Goal: Check status: Check status

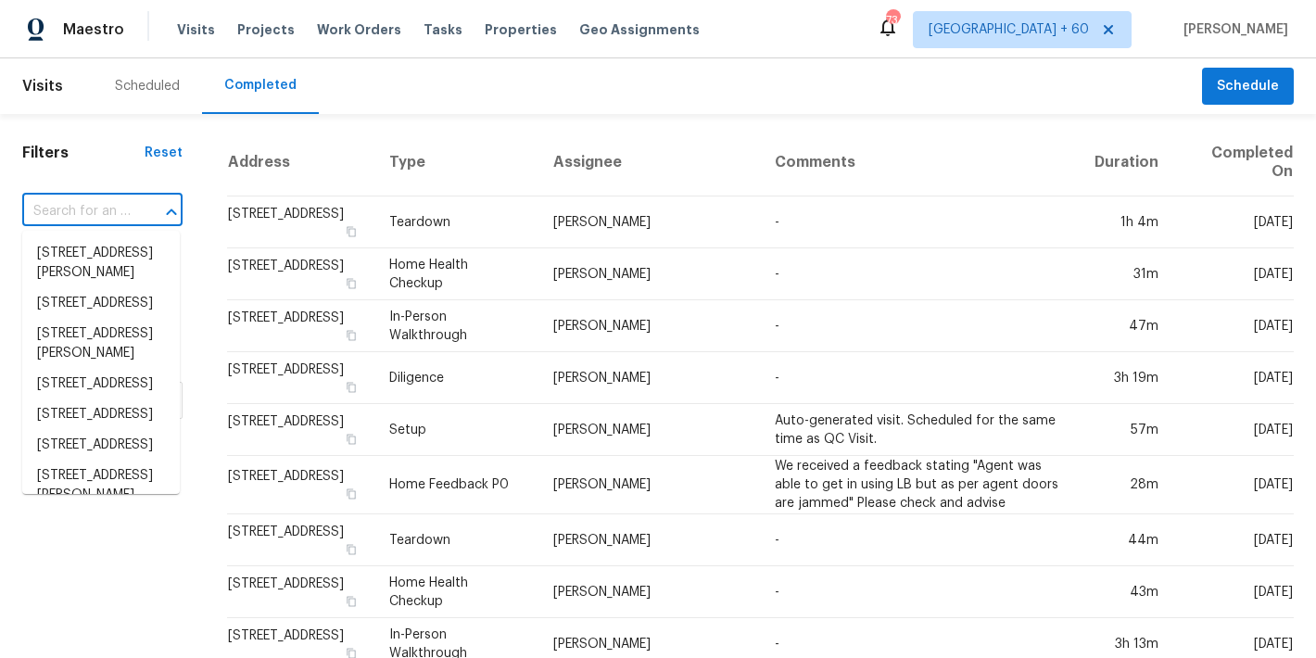
type input "[STREET_ADDRESS]"
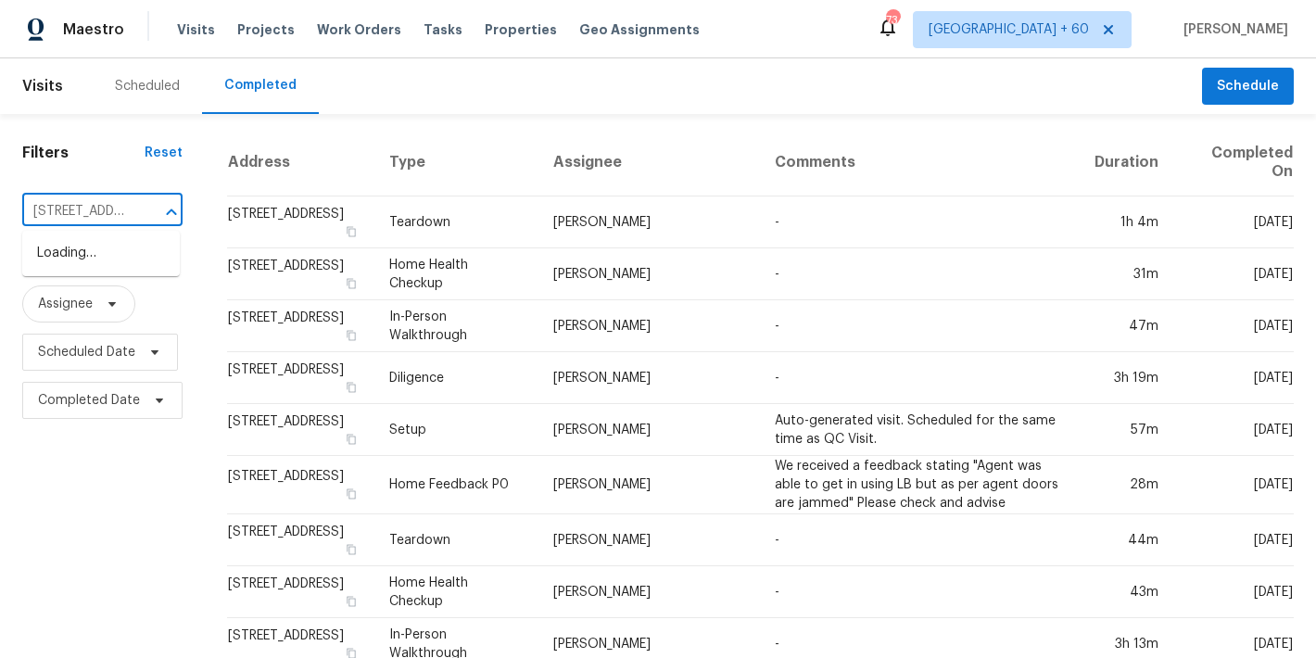
scroll to position [0, 214]
click at [84, 269] on li "[STREET_ADDRESS]" at bounding box center [101, 253] width 158 height 31
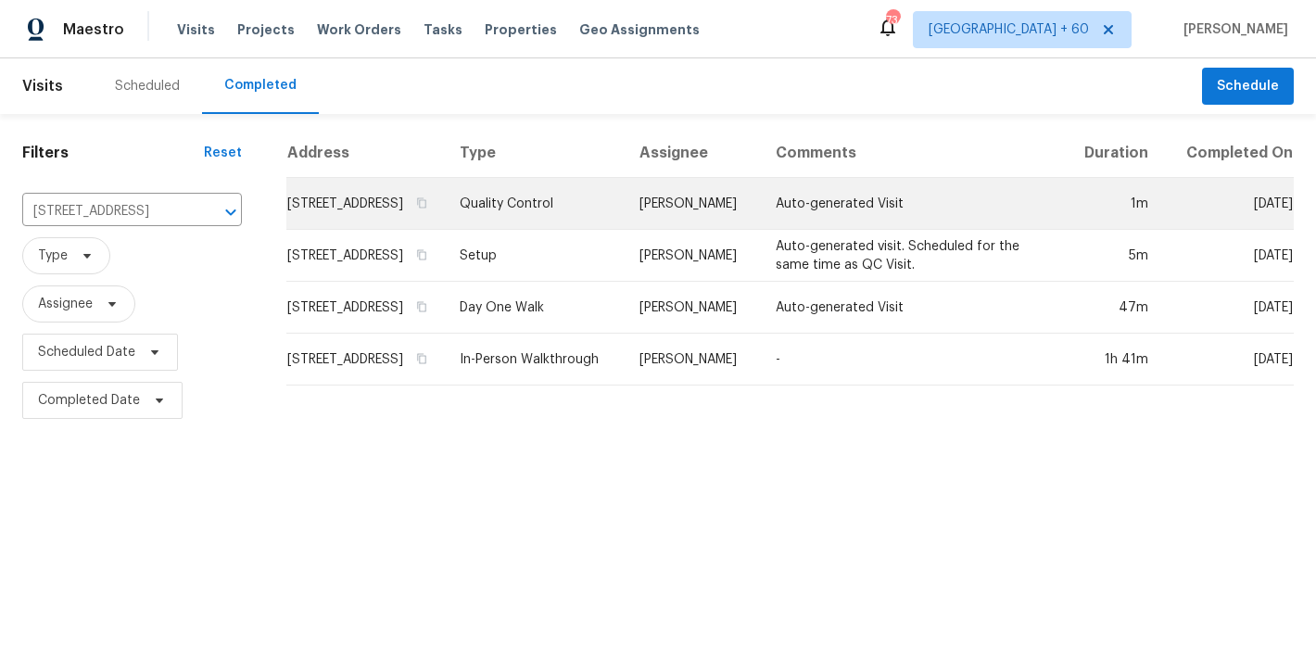
click at [313, 220] on td "[STREET_ADDRESS]" at bounding box center [365, 204] width 158 height 52
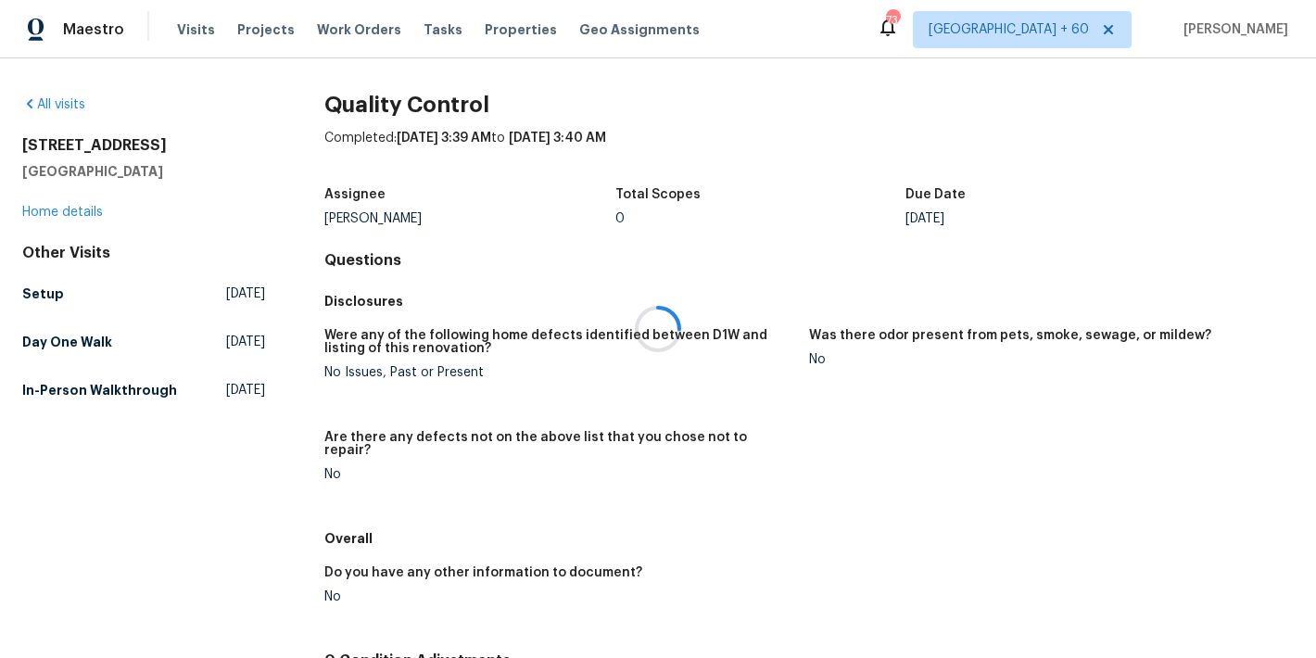
click at [58, 213] on div at bounding box center [658, 329] width 1316 height 658
click at [57, 214] on link "Home details" at bounding box center [62, 212] width 81 height 13
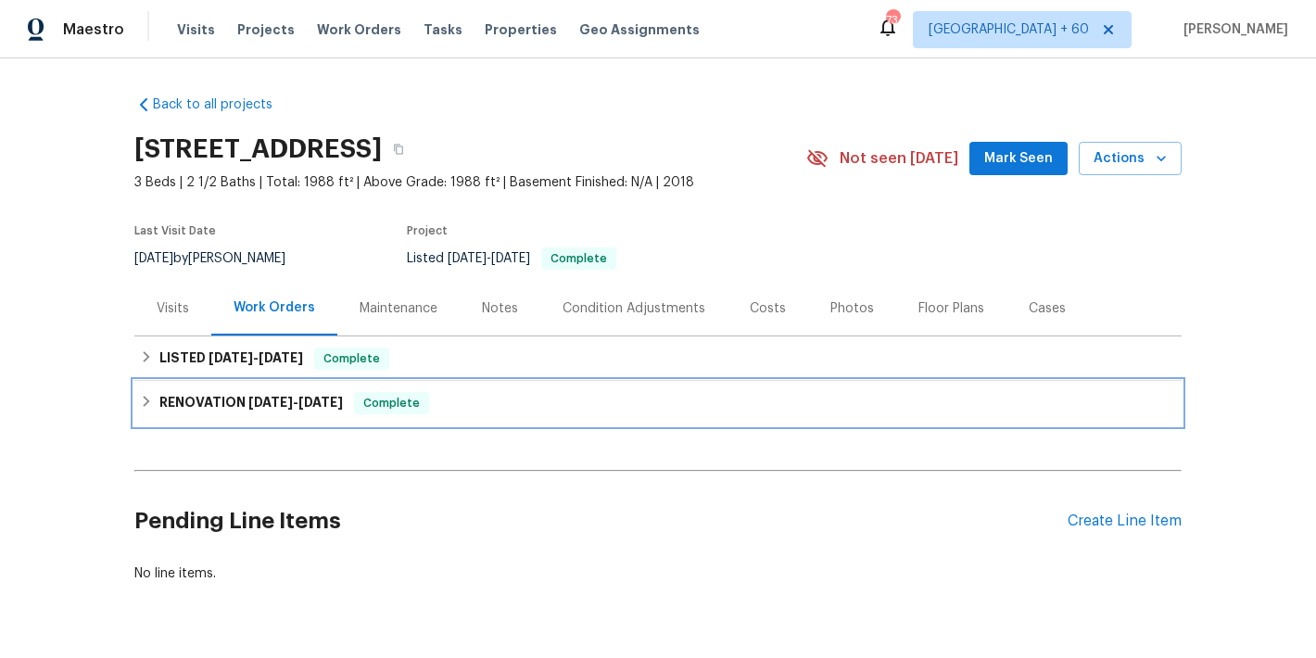
click at [329, 401] on span "[DATE]" at bounding box center [320, 402] width 44 height 13
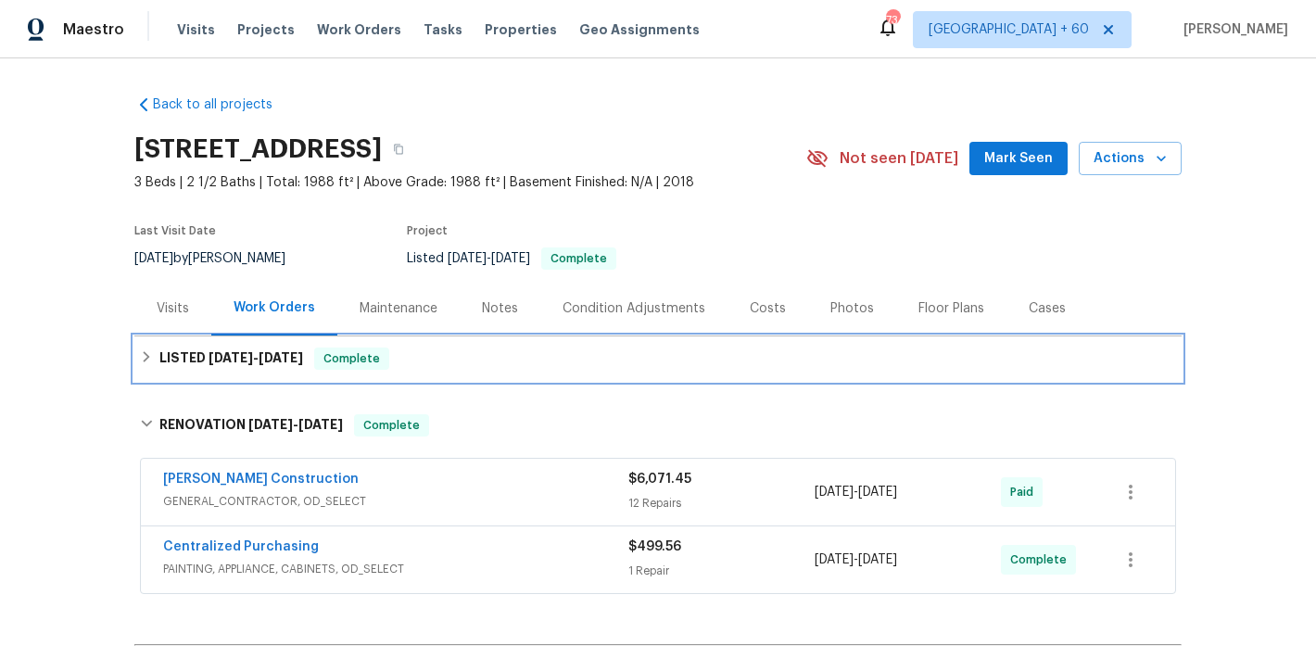
click at [316, 353] on span "Complete" at bounding box center [351, 358] width 71 height 19
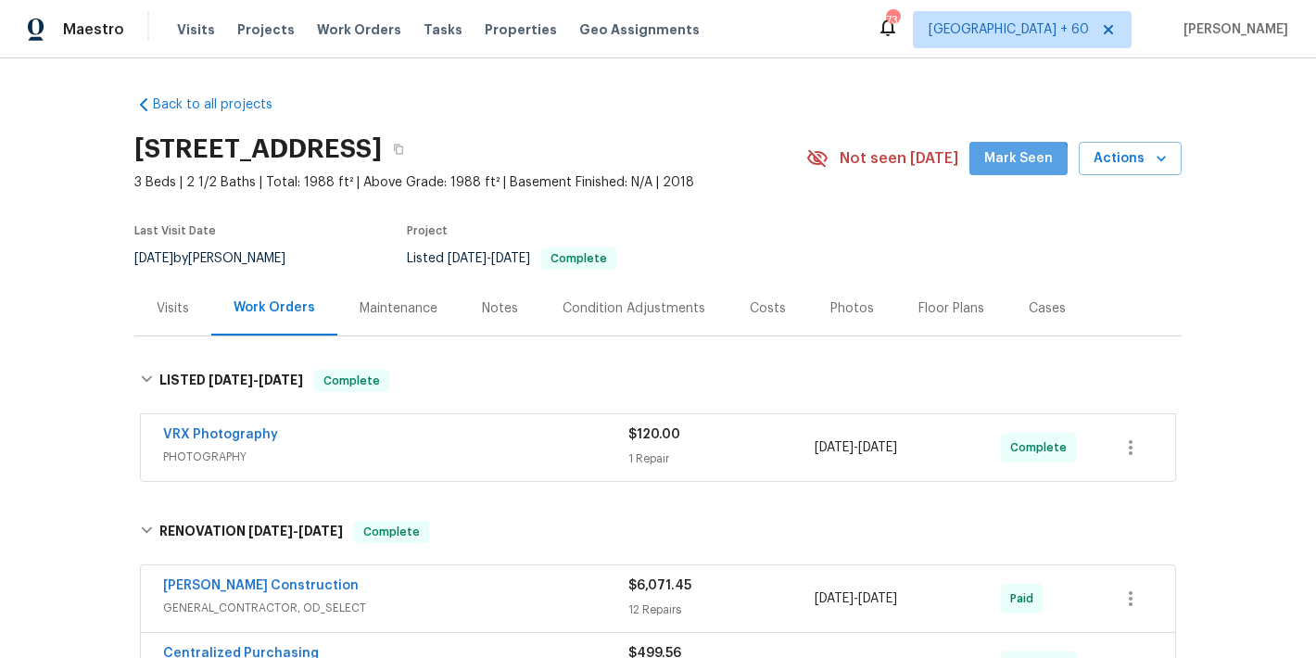
click at [1006, 170] on button "Mark Seen" at bounding box center [1018, 159] width 98 height 34
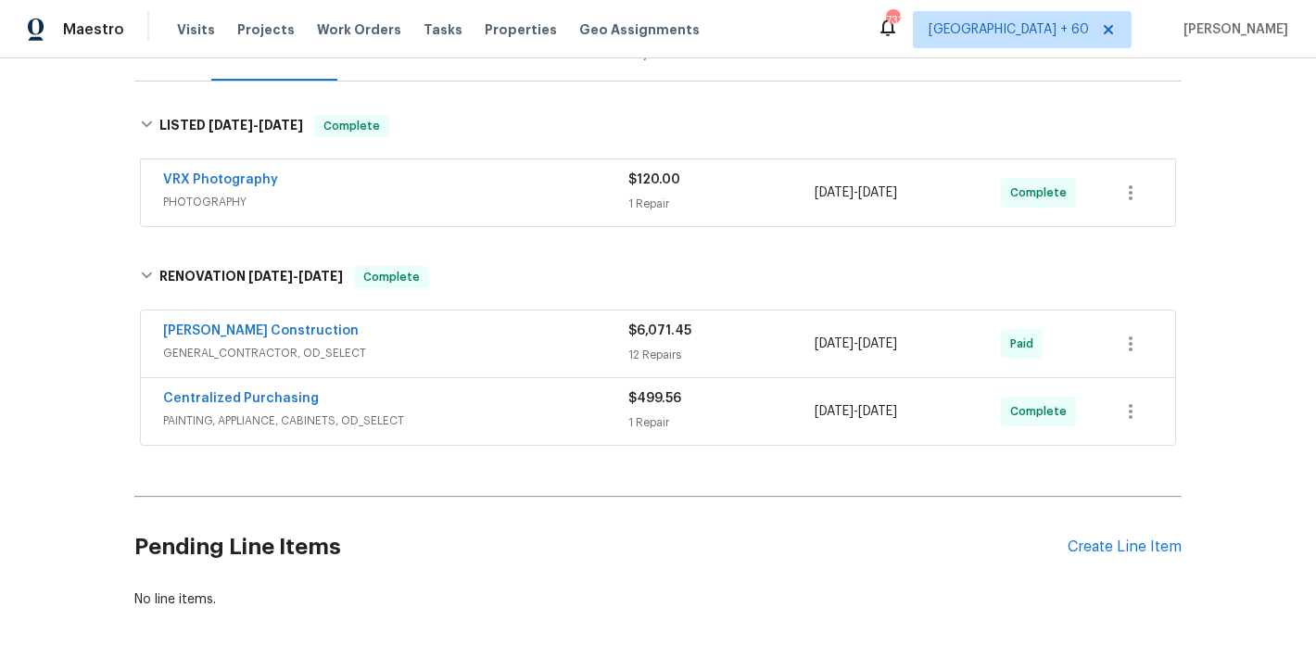
scroll to position [251, 0]
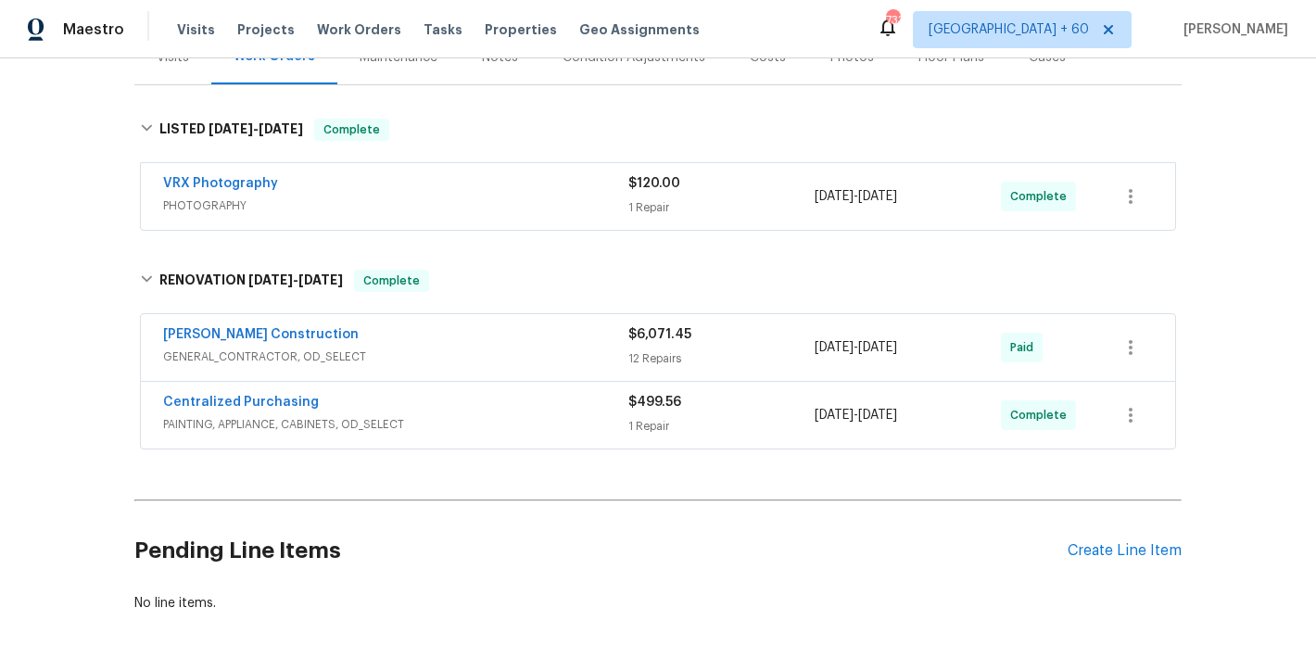
click at [571, 399] on div "Centralized Purchasing" at bounding box center [395, 404] width 465 height 22
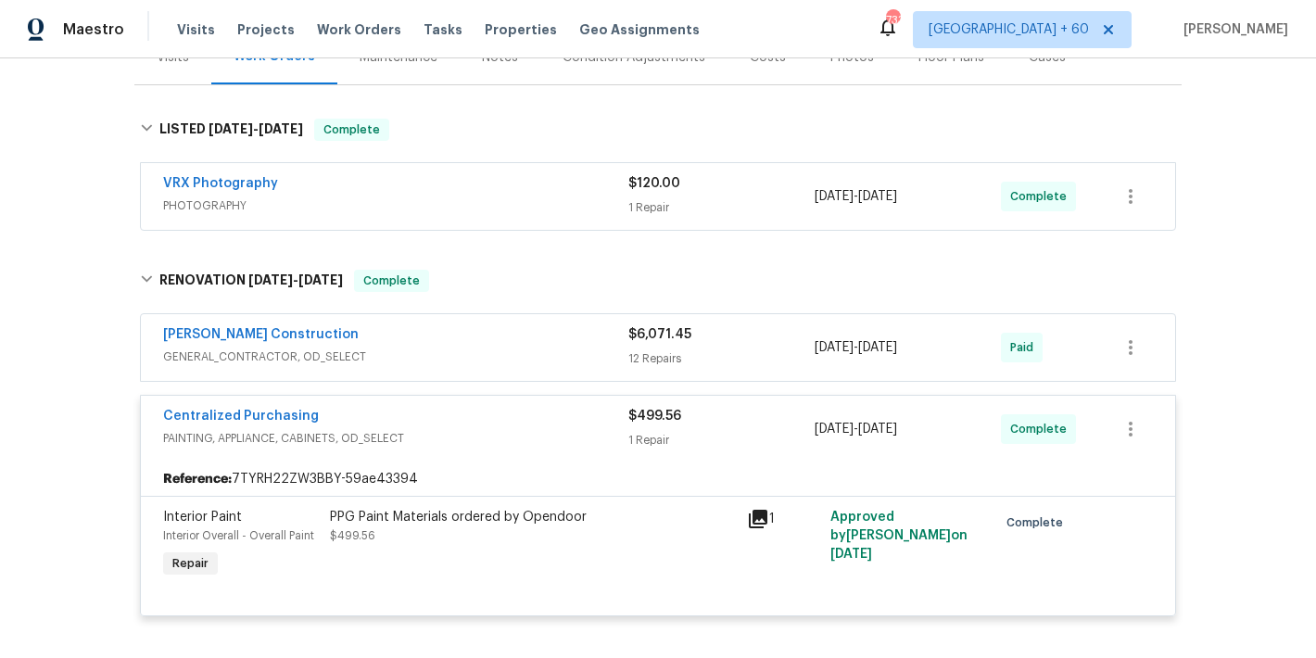
click at [548, 353] on span "GENERAL_CONTRACTOR, OD_SELECT" at bounding box center [395, 357] width 465 height 19
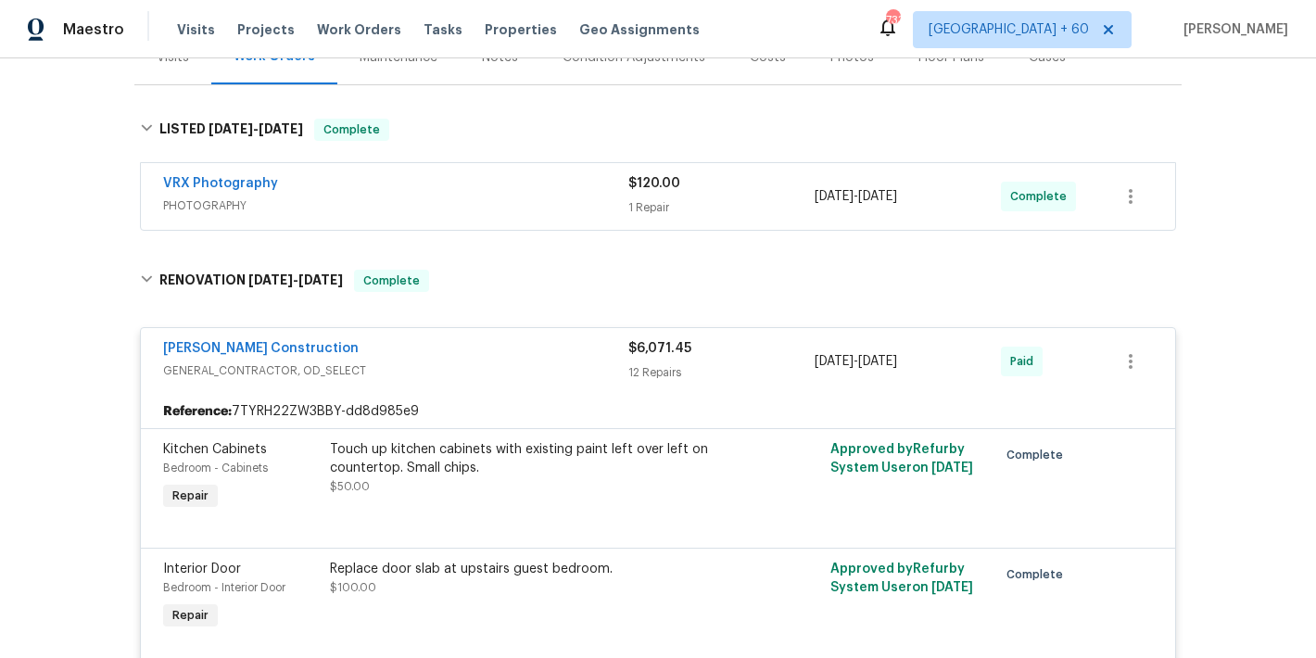
click at [551, 185] on div "VRX Photography" at bounding box center [395, 185] width 465 height 22
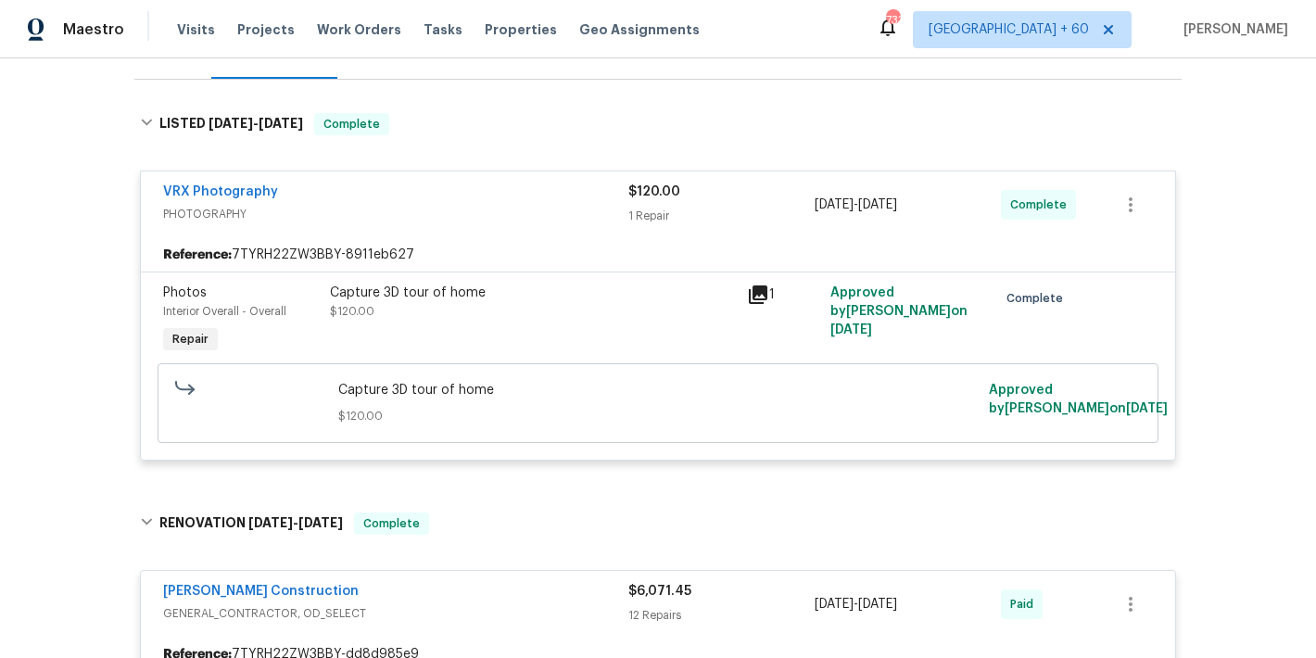
scroll to position [246, 0]
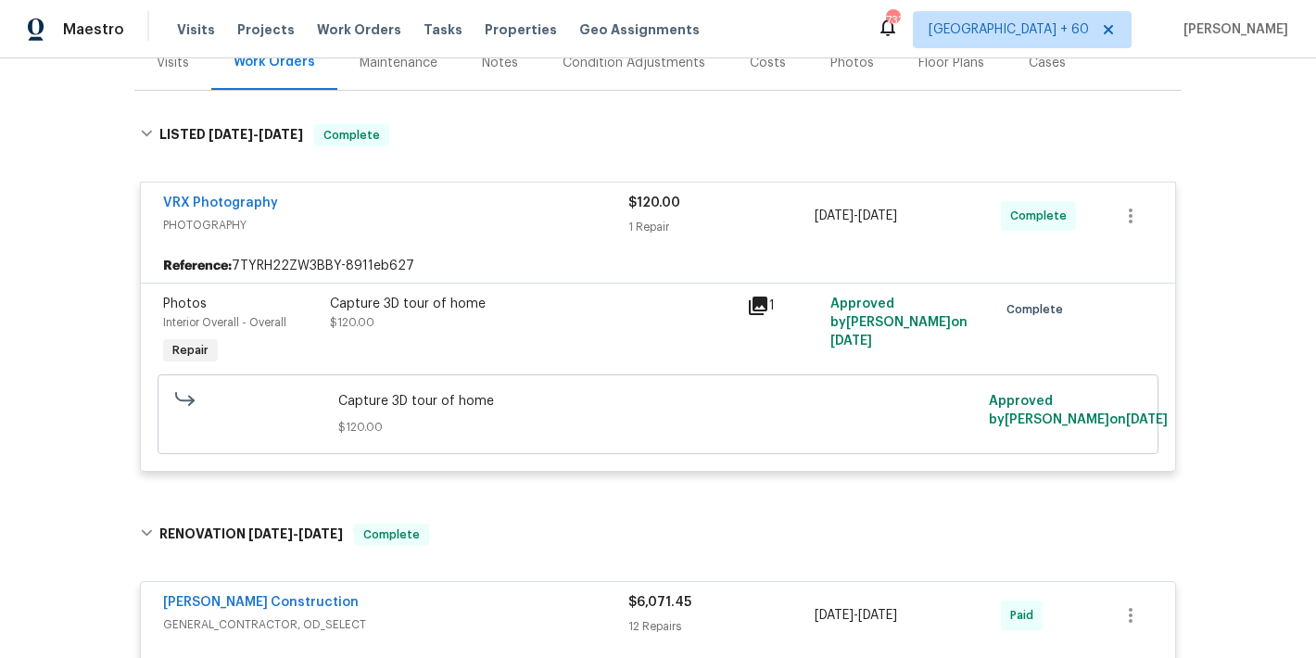
click at [228, 222] on span "PHOTOGRAPHY" at bounding box center [395, 225] width 465 height 19
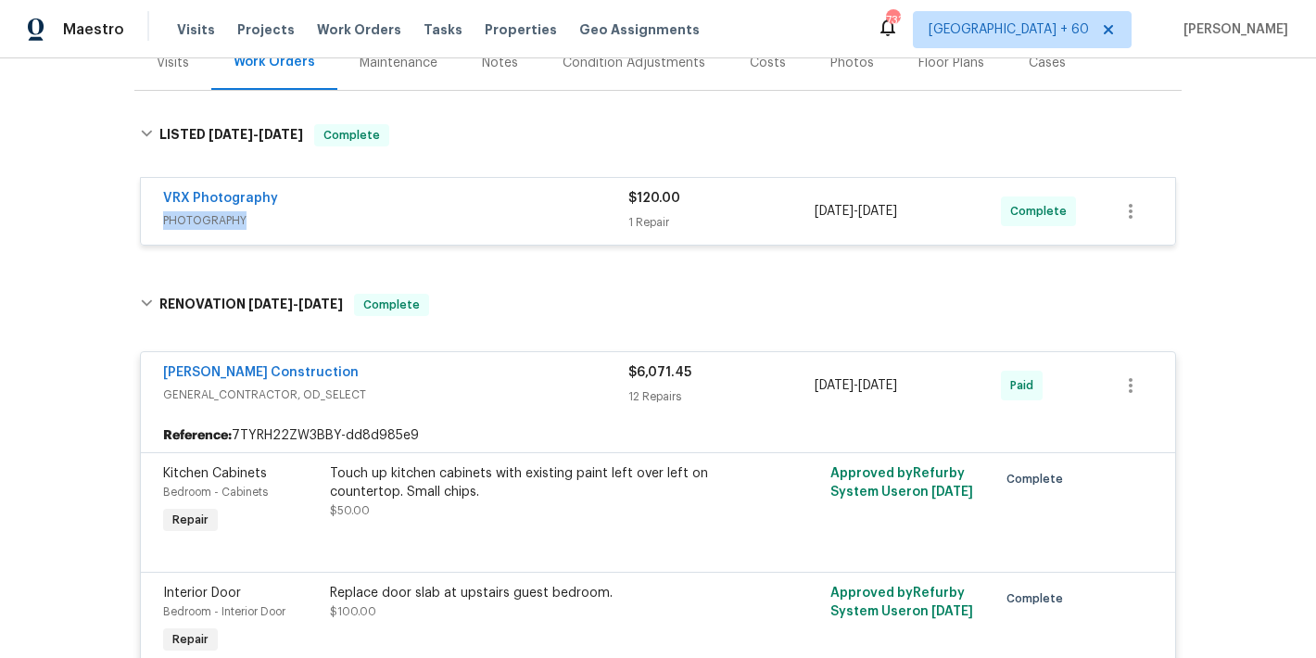
click at [228, 222] on span "PHOTOGRAPHY" at bounding box center [395, 220] width 465 height 19
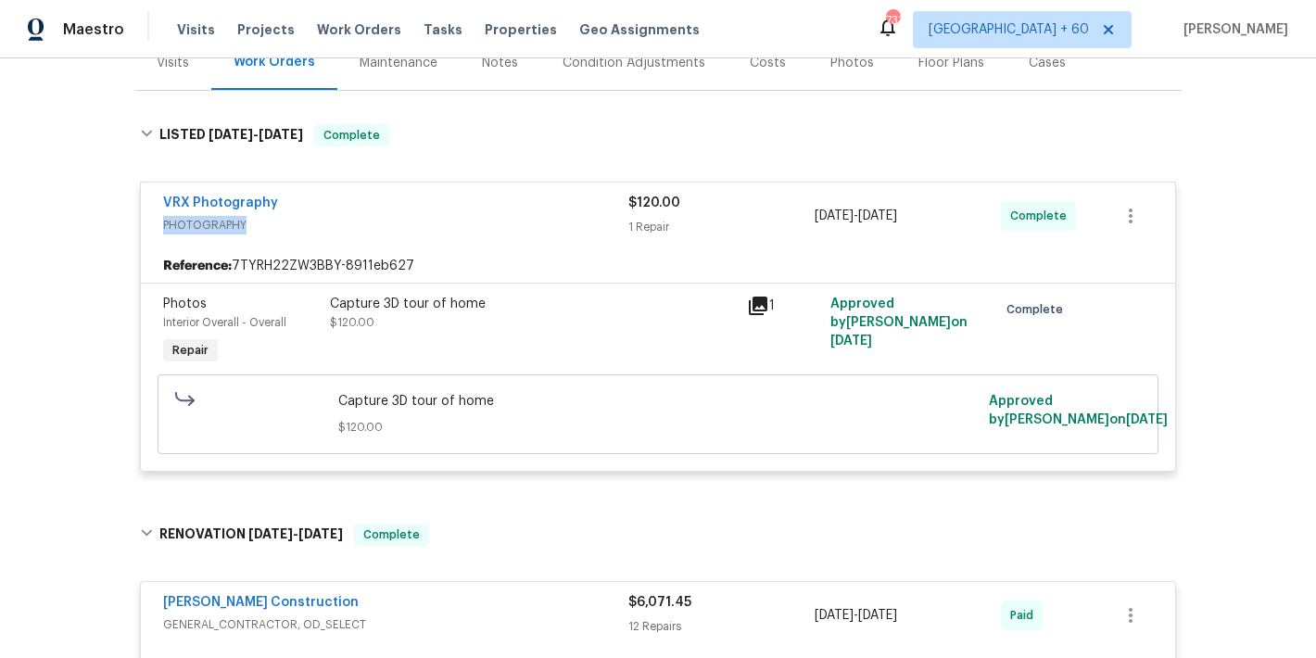
copy span "PHOTOGRAPHY"
drag, startPoint x: 302, startPoint y: 201, endPoint x: 130, endPoint y: 202, distance: 172.4
click at [134, 202] on div "VRX Photography PHOTOGRAPHY $120.00 1 Repair [DATE] - [DATE] Complete Reference…" at bounding box center [657, 327] width 1047 height 325
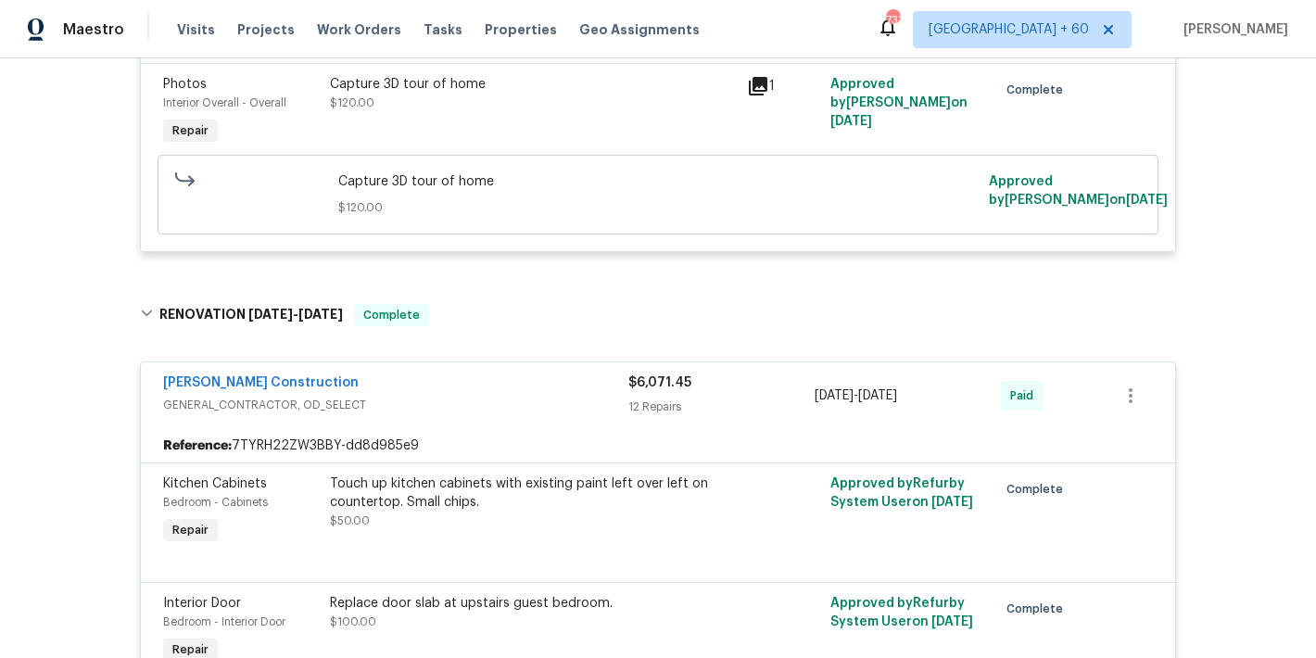
scroll to position [474, 0]
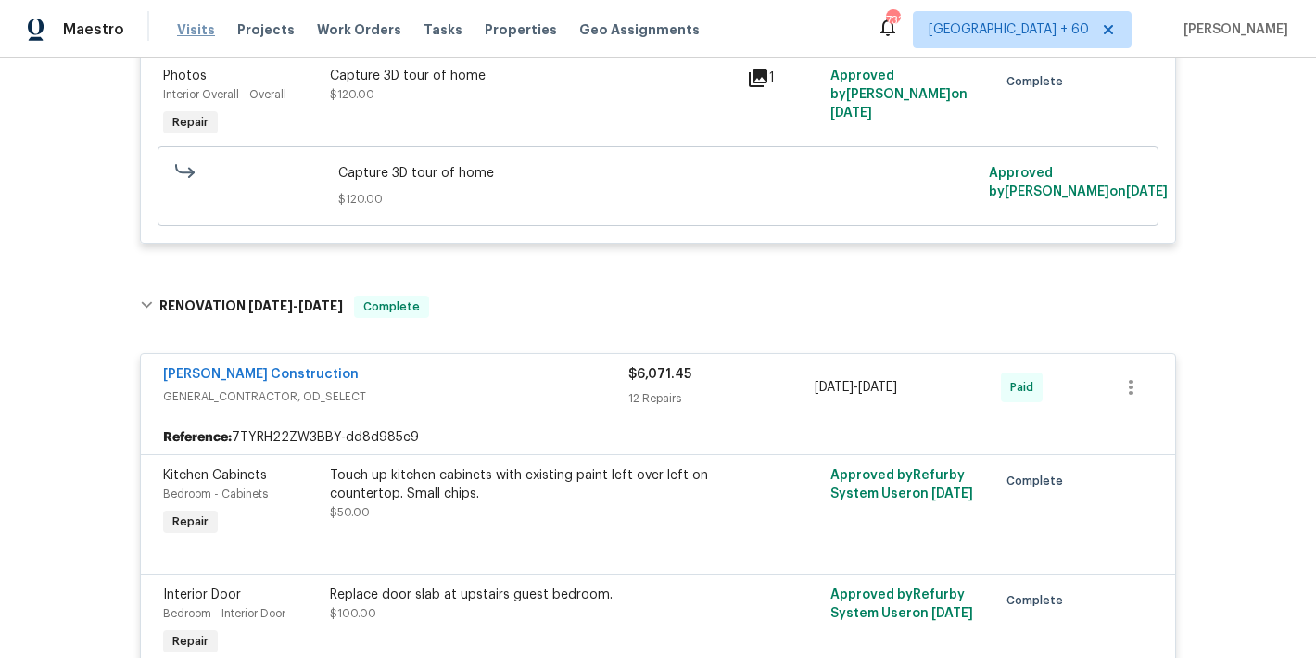
click at [187, 33] on span "Visits" at bounding box center [196, 29] width 38 height 19
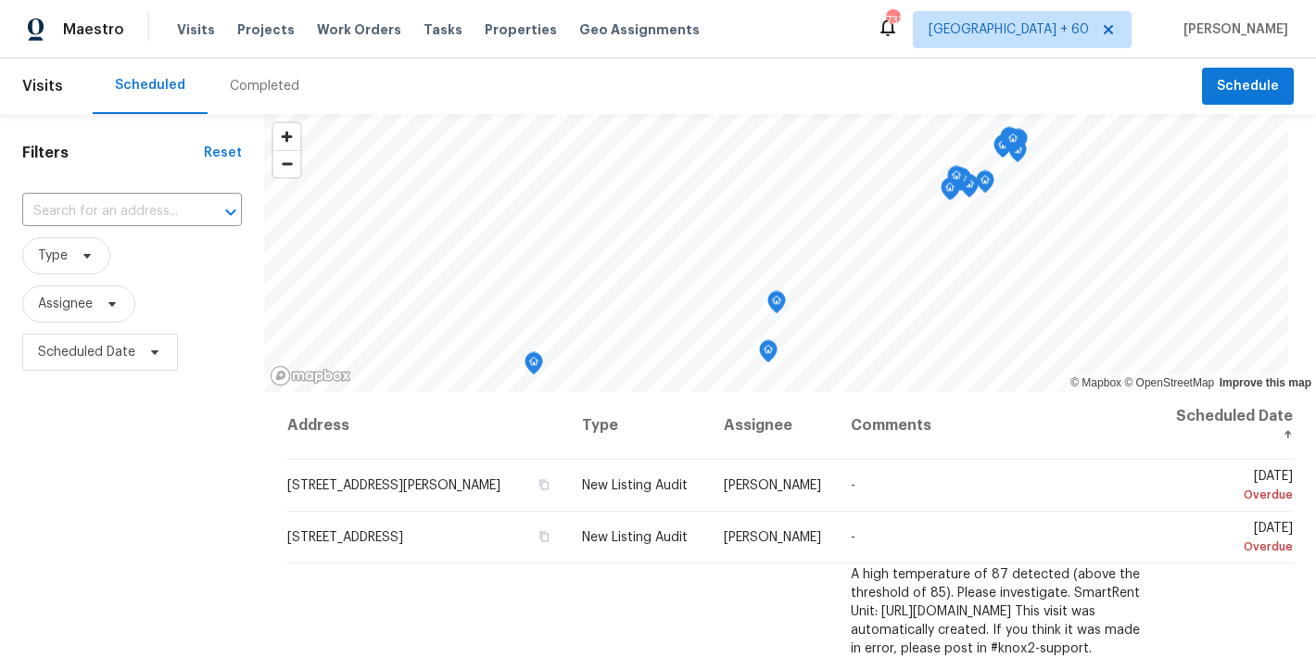
click at [279, 89] on div "Completed" at bounding box center [265, 86] width 70 height 19
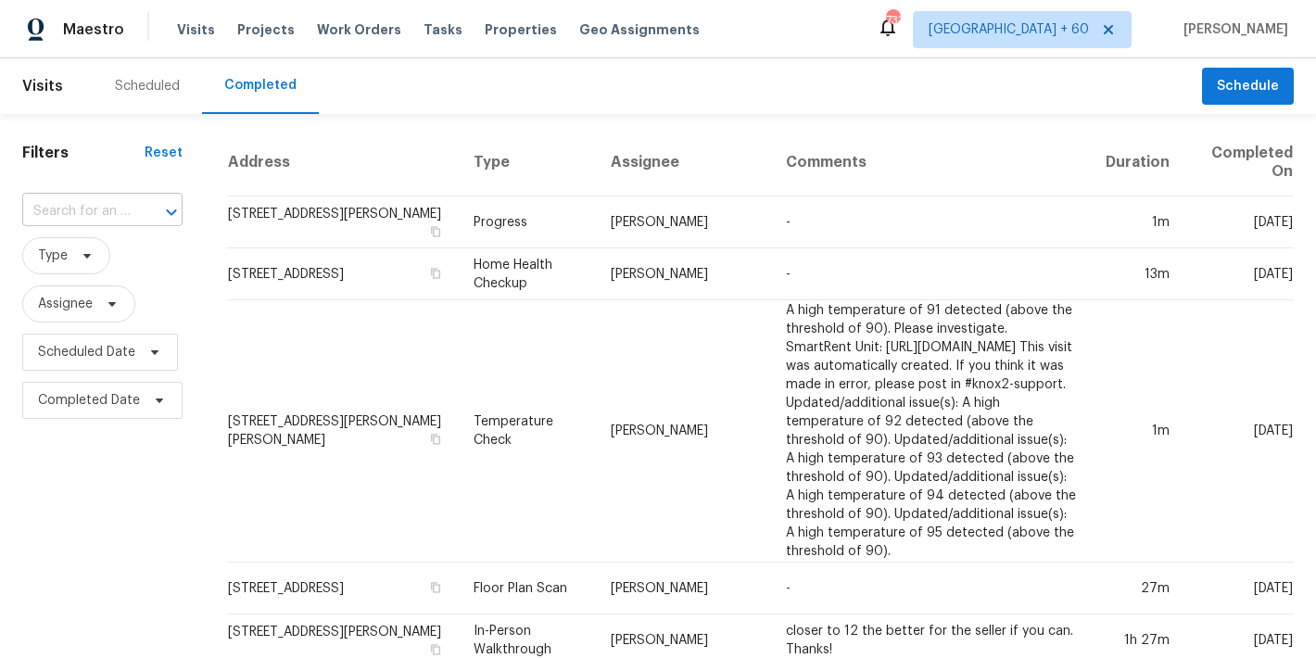
click at [109, 210] on input "text" at bounding box center [76, 211] width 108 height 29
paste input "[STREET_ADDRESS]"
type input "[STREET_ADDRESS]"
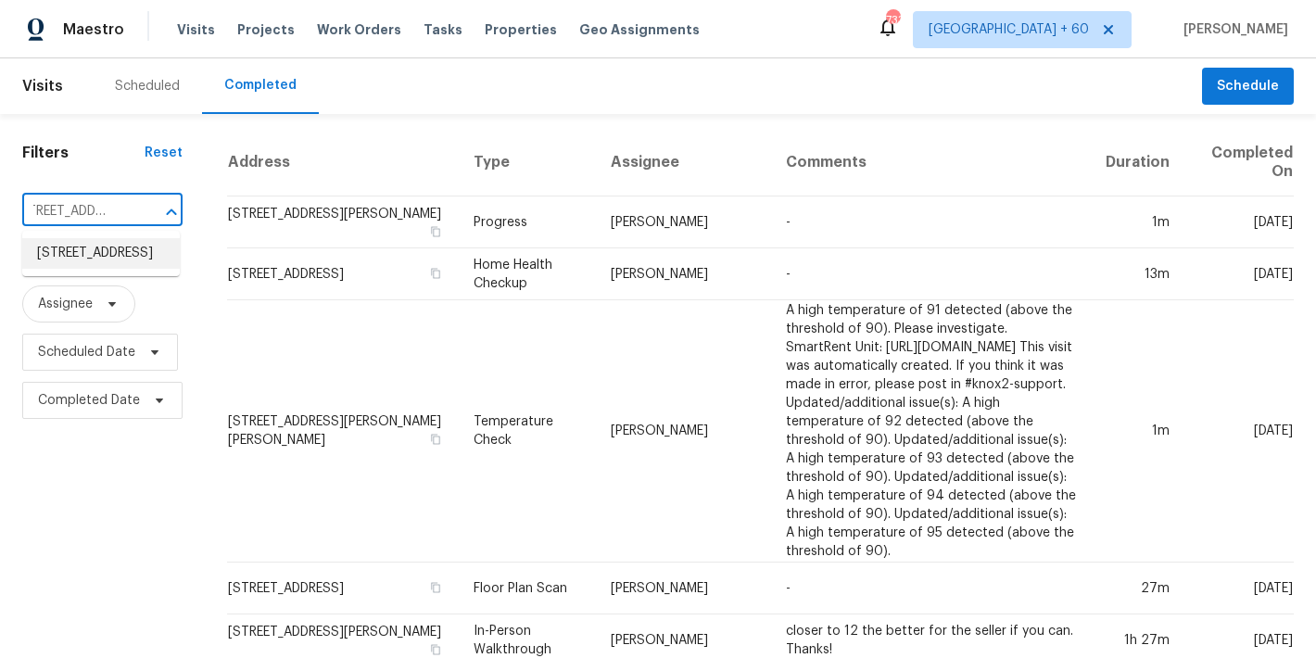
click at [82, 258] on li "[STREET_ADDRESS]" at bounding box center [101, 253] width 158 height 31
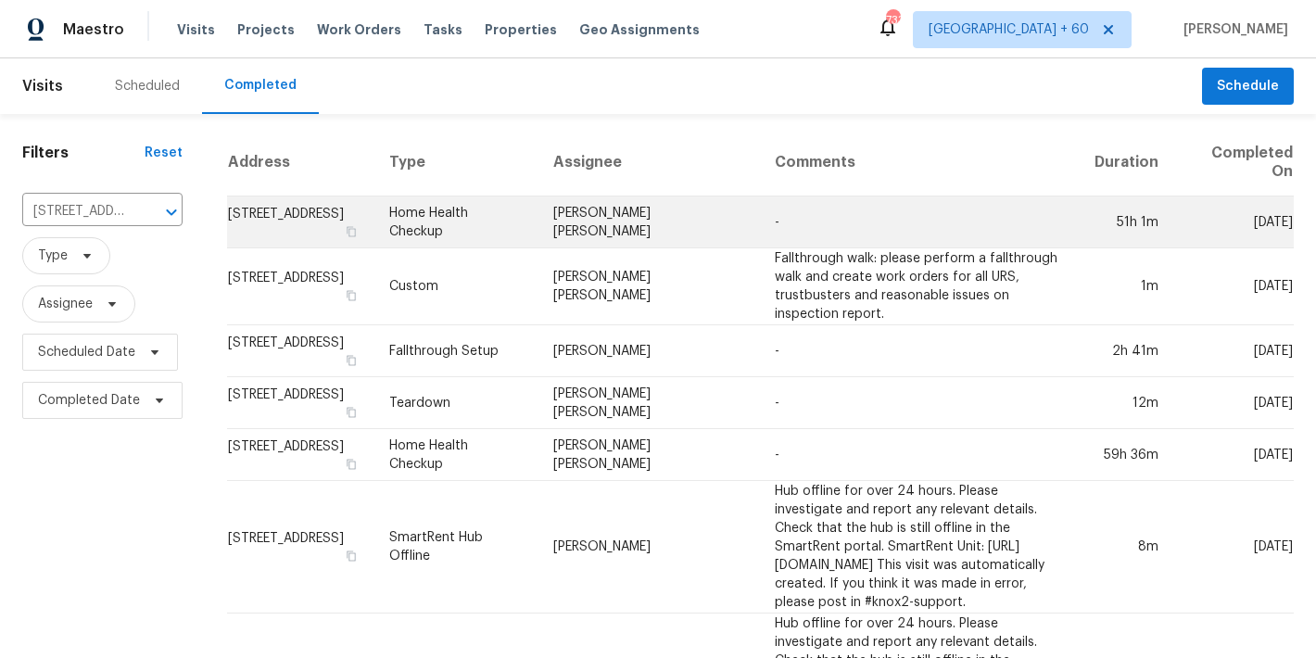
click at [296, 222] on td "[STREET_ADDRESS]" at bounding box center [300, 222] width 147 height 52
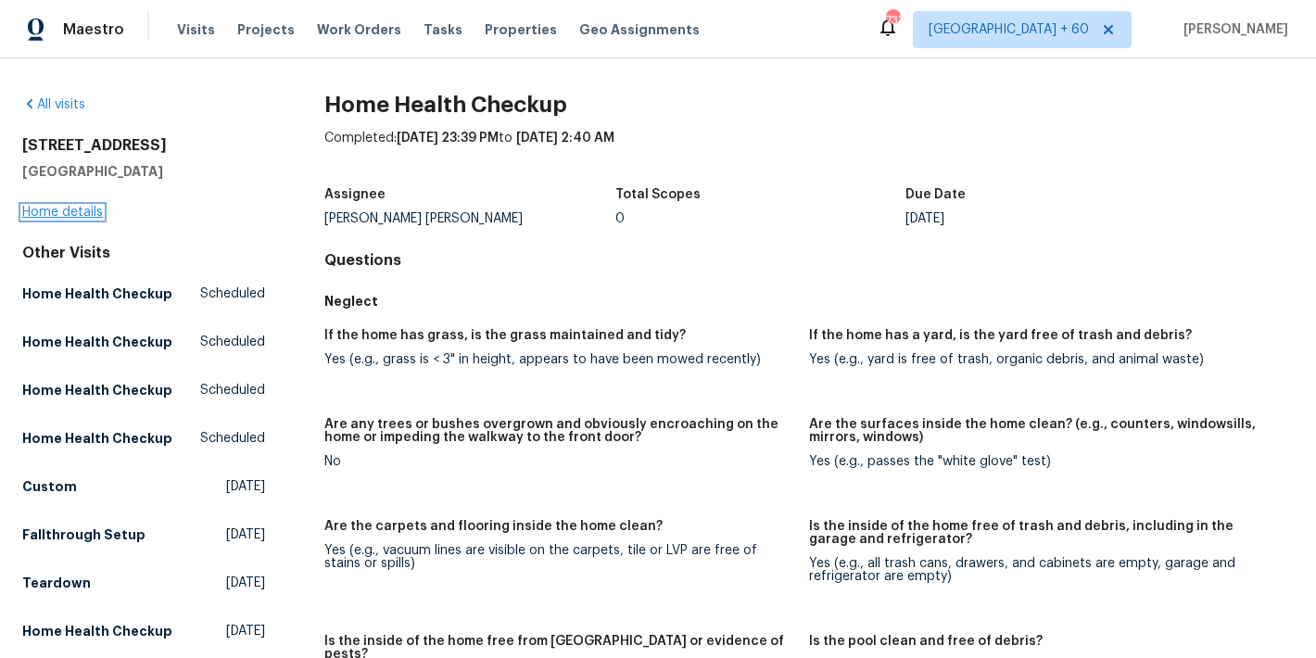
click at [55, 215] on link "Home details" at bounding box center [62, 212] width 81 height 13
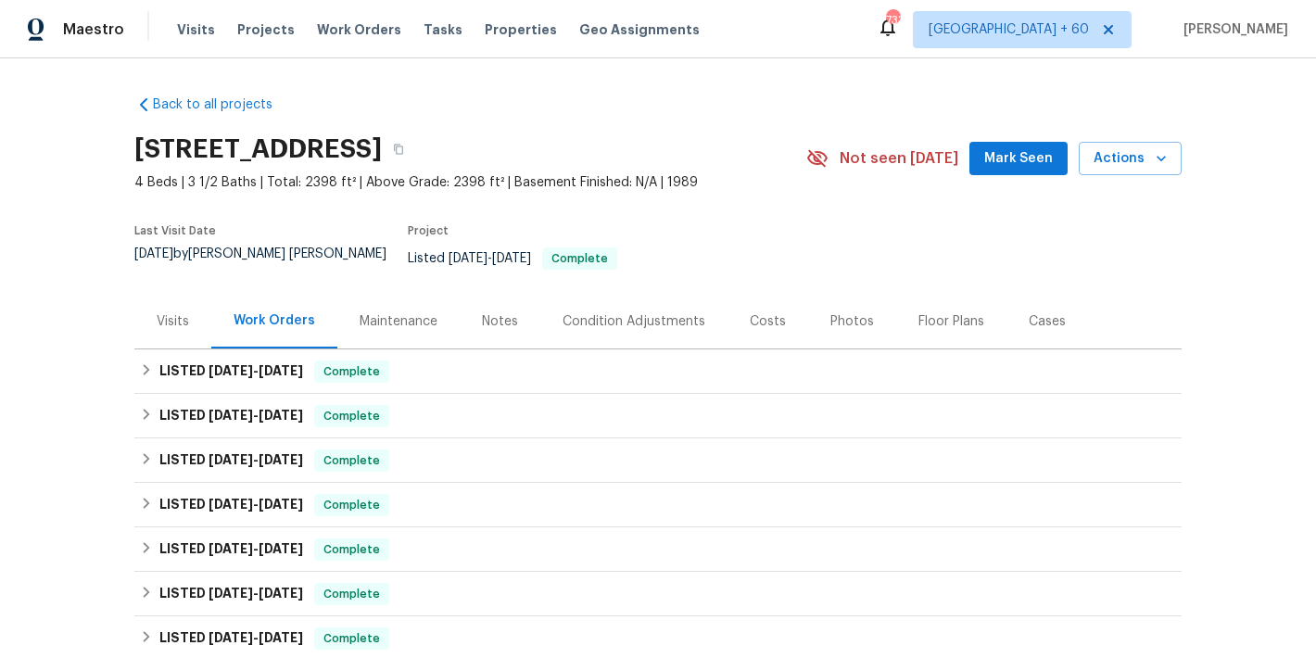
click at [1023, 164] on span "Mark Seen" at bounding box center [1018, 158] width 69 height 23
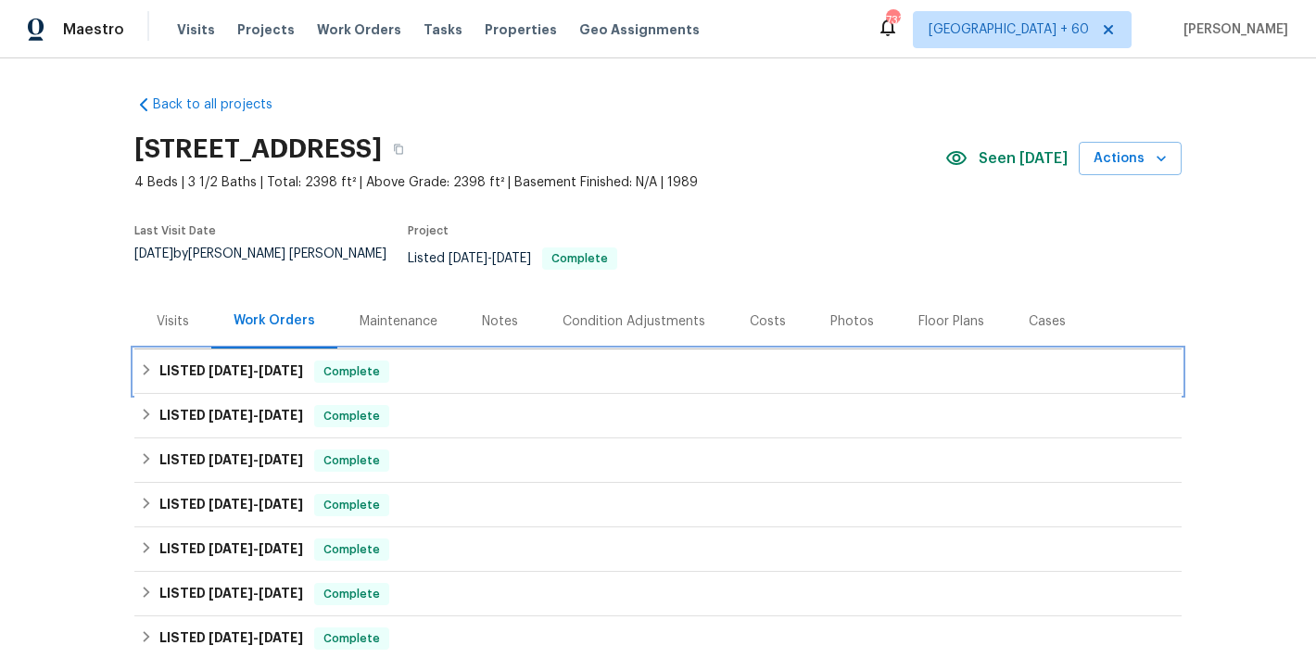
click at [443, 361] on div "LISTED [DATE] - [DATE] Complete" at bounding box center [658, 372] width 1036 height 22
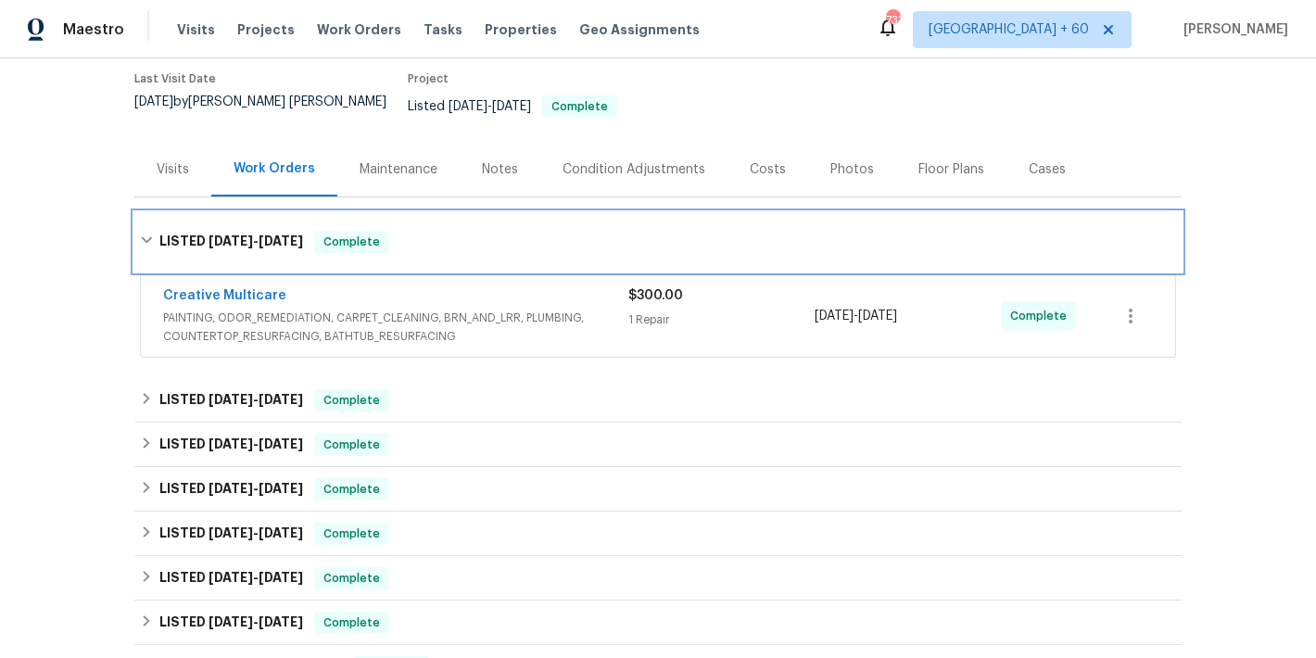
scroll to position [190, 0]
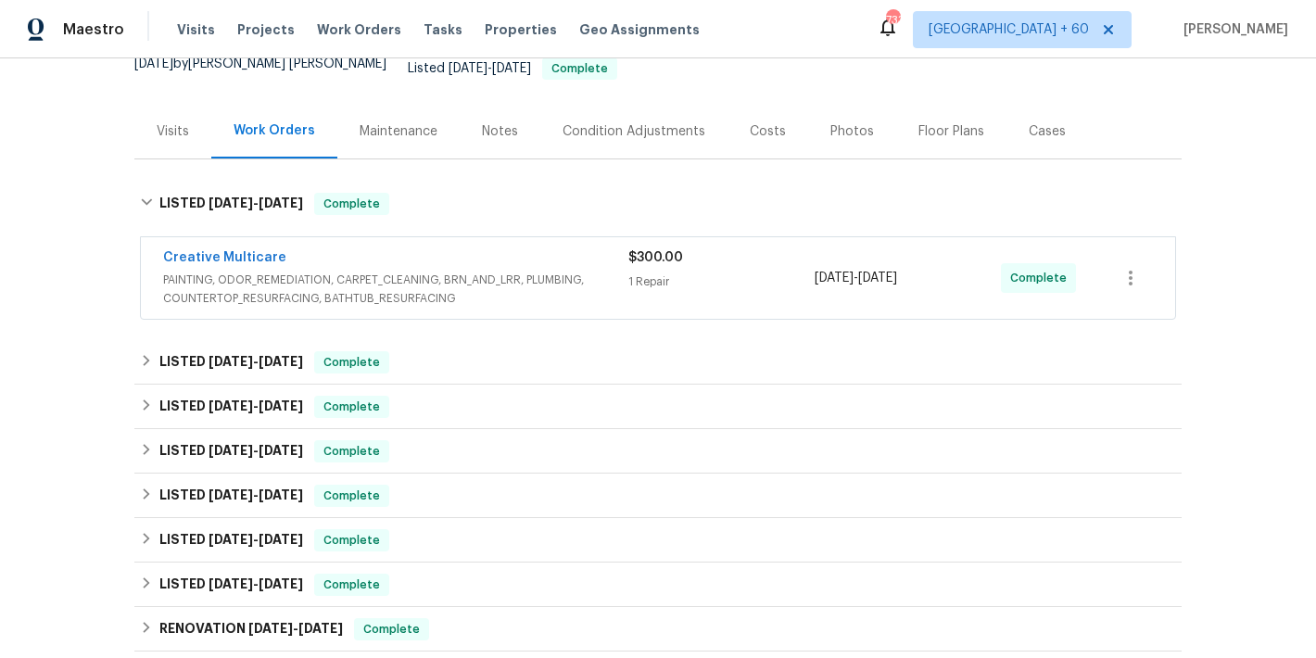
click at [576, 248] on div "Creative Multicare" at bounding box center [395, 259] width 465 height 22
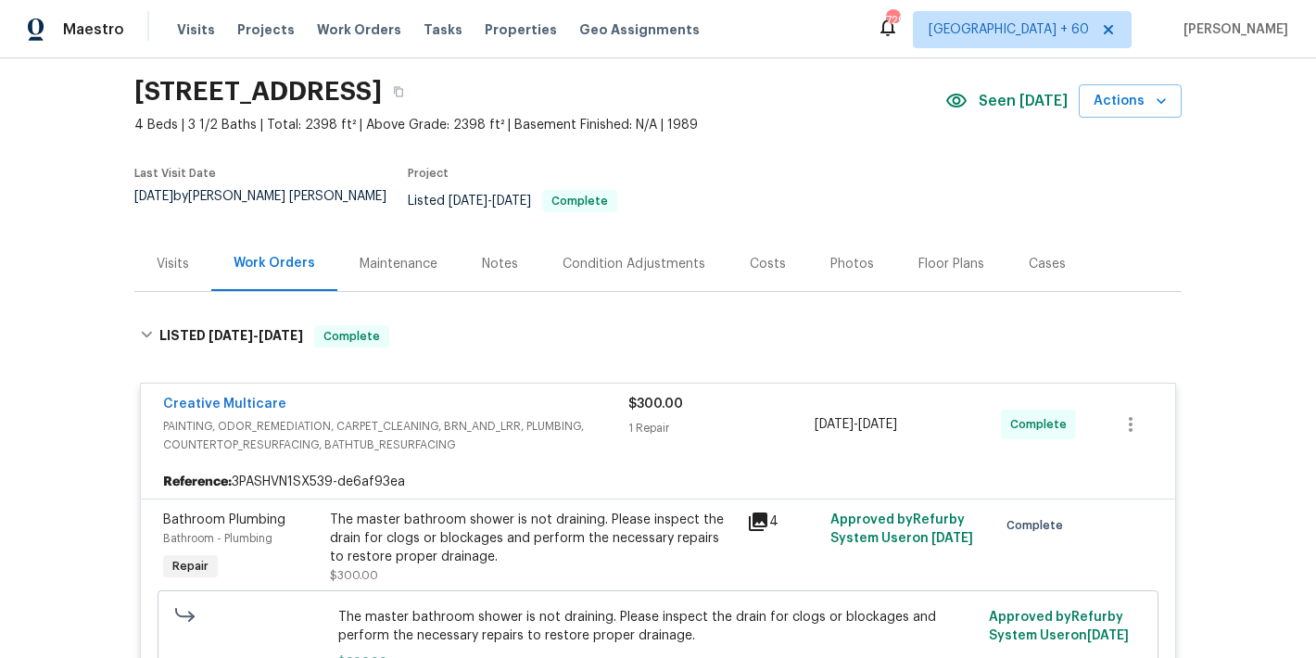
scroll to position [0, 0]
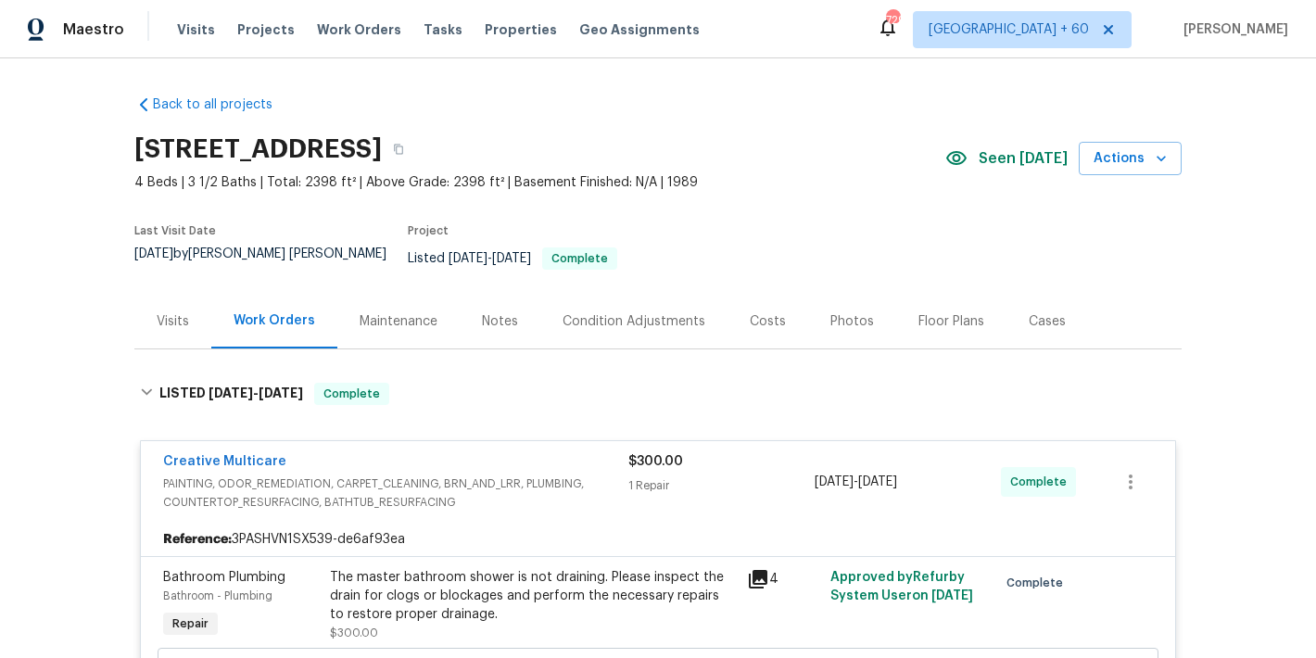
click at [812, 229] on section "[STREET_ADDRESS] 4 Beds | 3 1/2 Baths | Total: 2398 ft² | Above Grade: 2398 ft²…" at bounding box center [657, 209] width 1047 height 169
click at [730, 216] on div "Last Visit Date [DATE] by [PERSON_NAME] [PERSON_NAME] Project Listed [DATE] - […" at bounding box center [448, 254] width 628 height 80
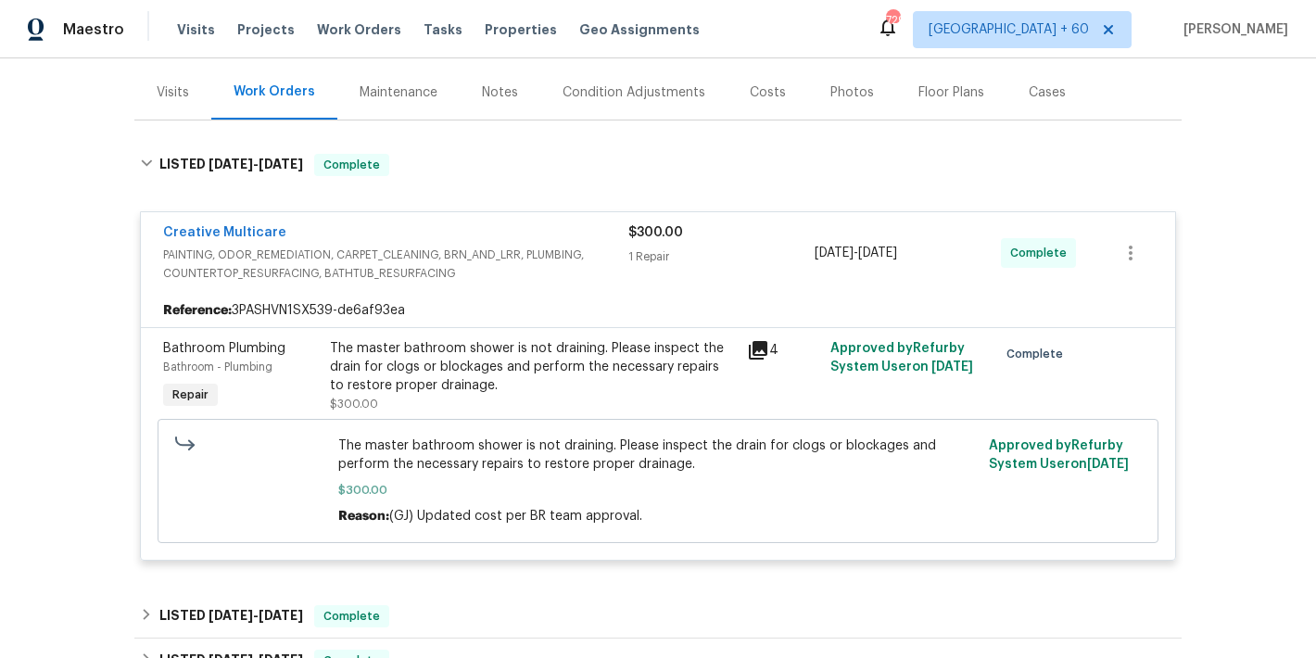
scroll to position [247, 0]
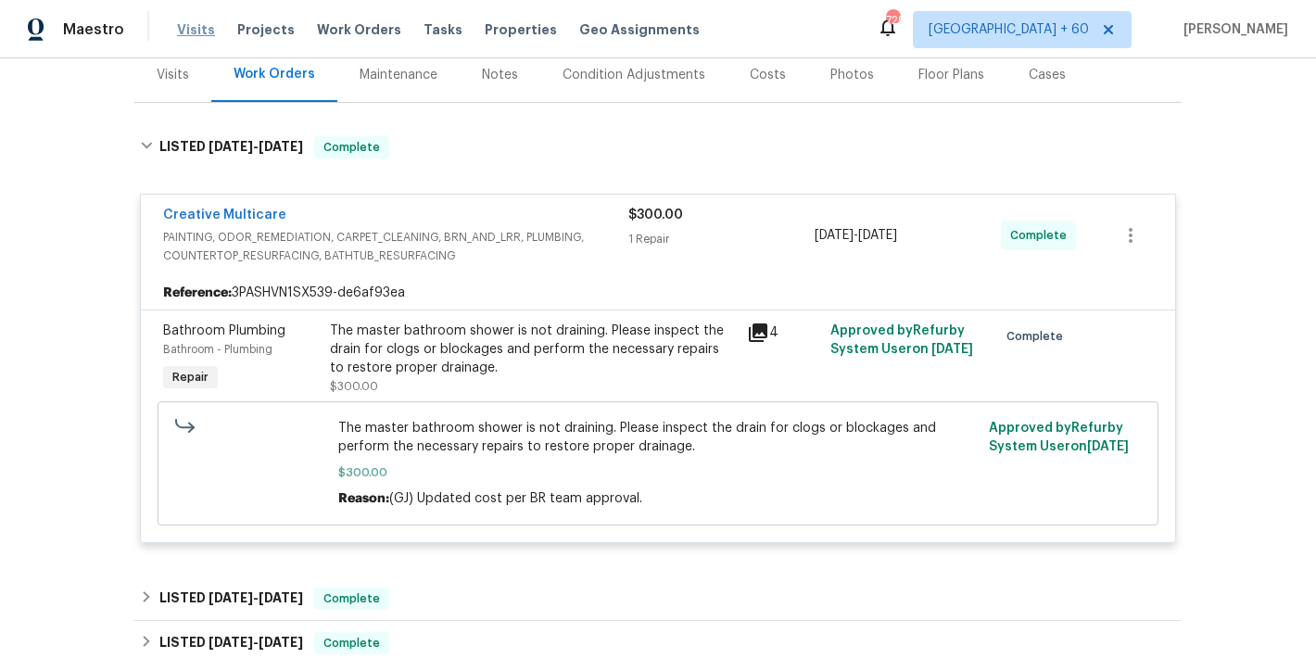
click at [199, 31] on span "Visits" at bounding box center [196, 29] width 38 height 19
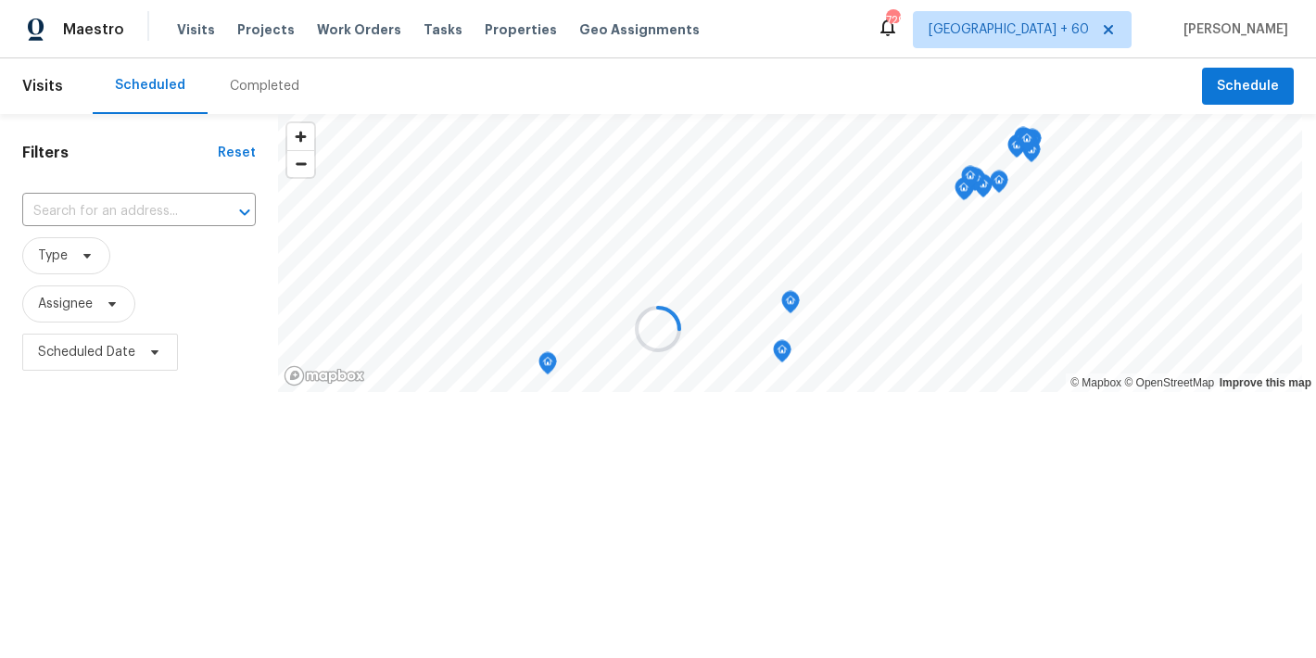
click at [766, 70] on div at bounding box center [658, 329] width 1316 height 658
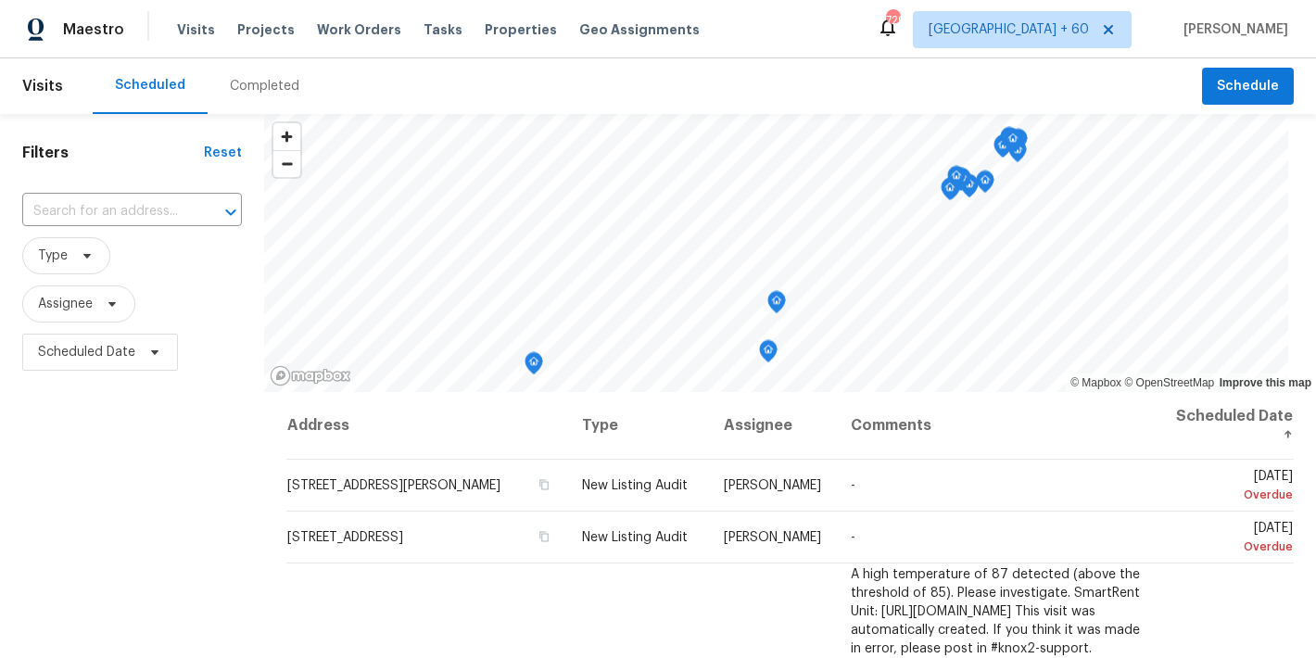
click at [248, 93] on div "Completed" at bounding box center [265, 86] width 70 height 19
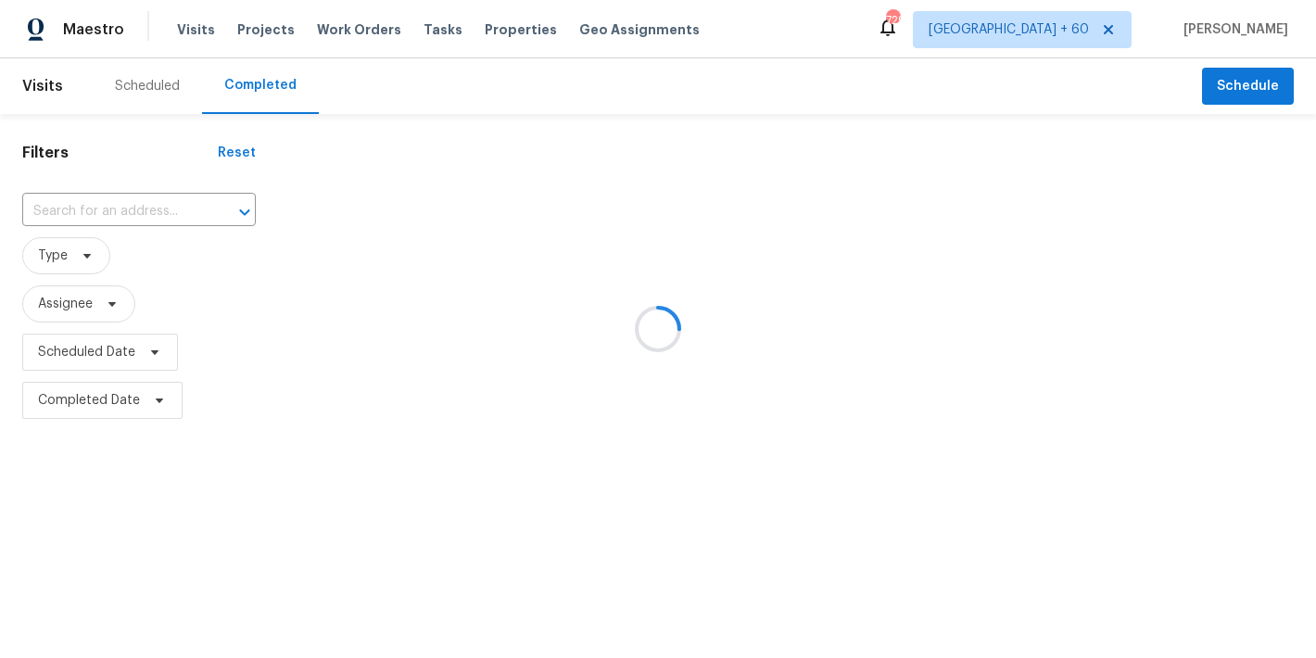
click at [882, 123] on div at bounding box center [658, 329] width 1316 height 658
